Goal: Transaction & Acquisition: Purchase product/service

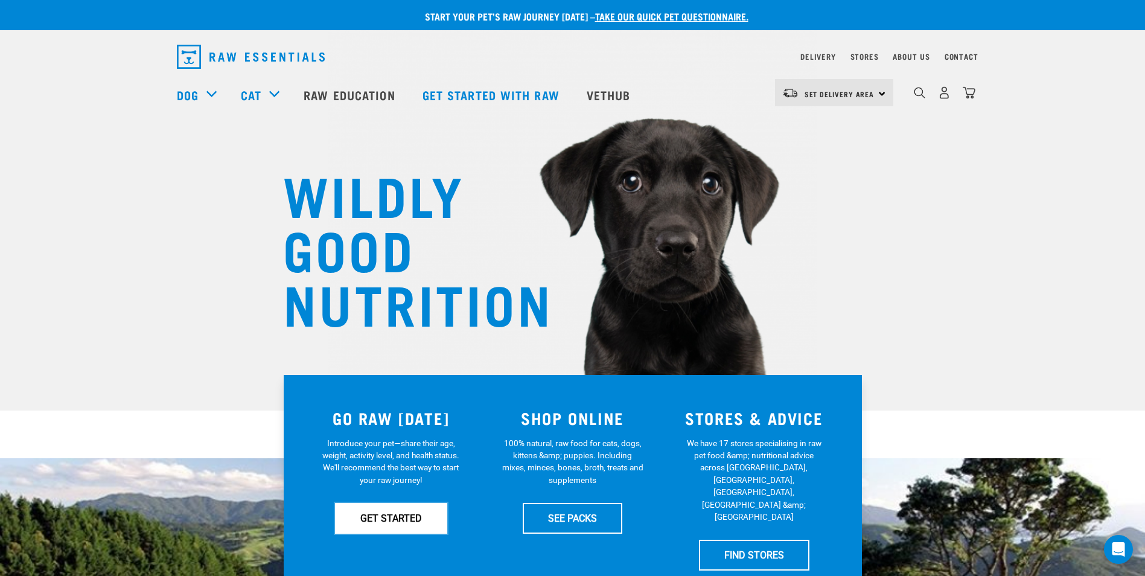
click at [392, 509] on link "GET STARTED" at bounding box center [391, 518] width 112 height 30
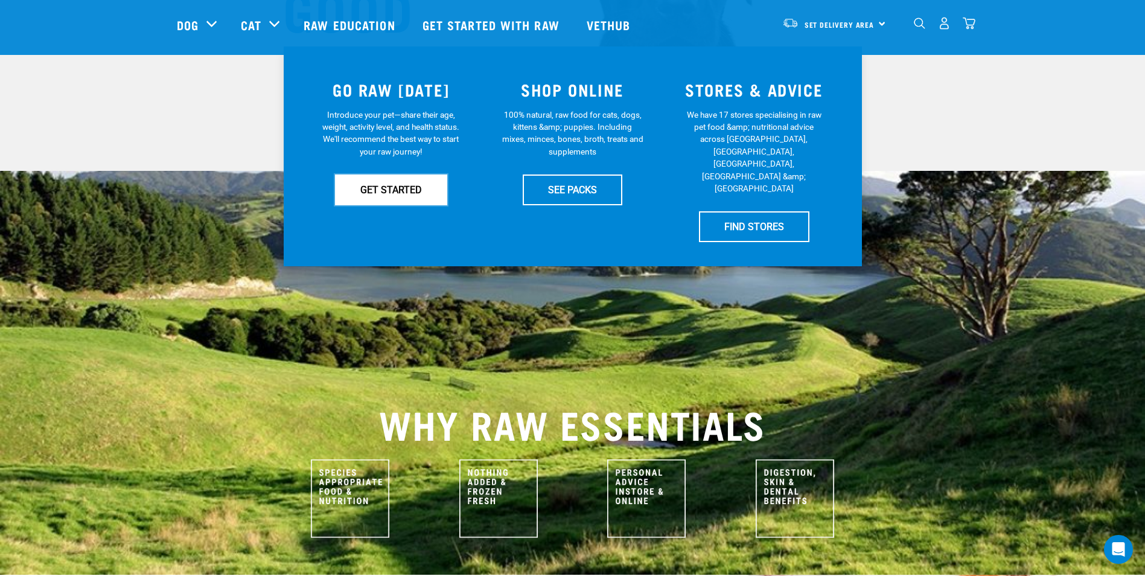
scroll to position [241, 0]
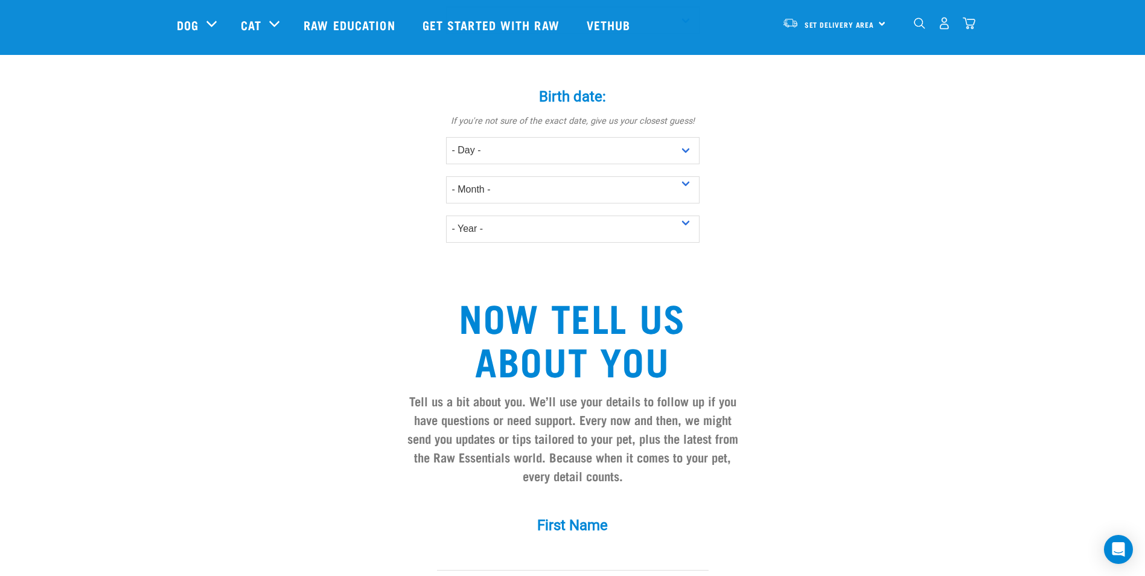
scroll to position [845, 0]
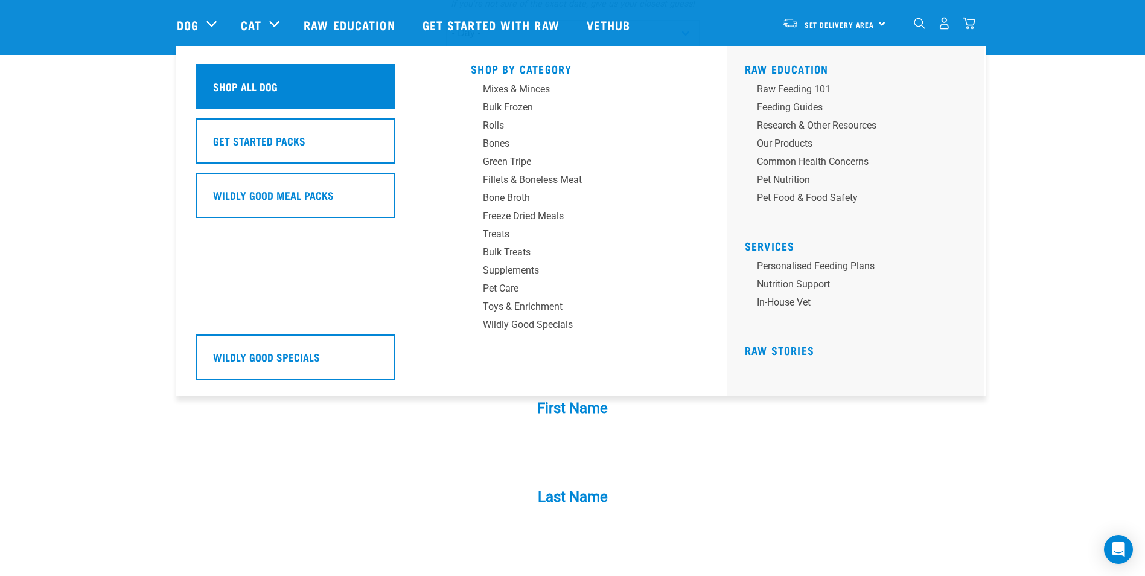
click at [243, 95] on div "Shop All Dog" at bounding box center [295, 86] width 199 height 45
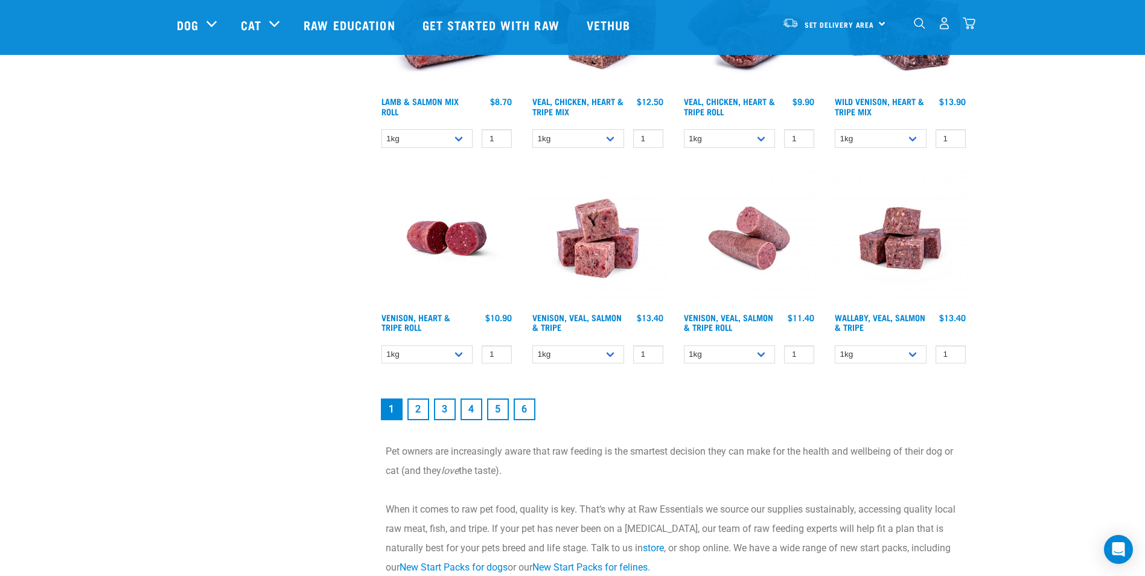
scroll to position [1569, 0]
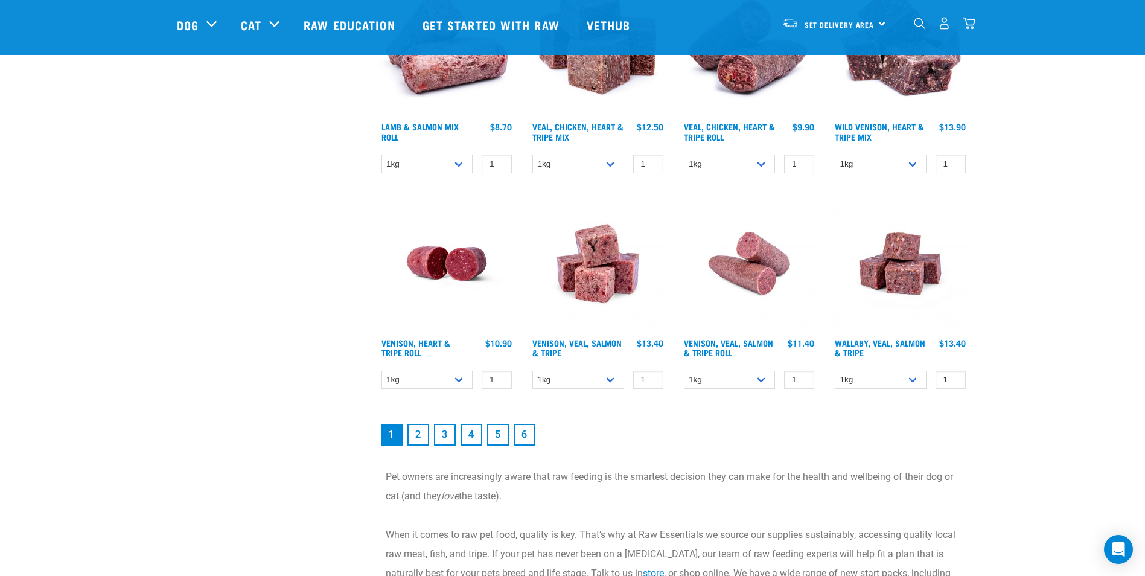
click at [415, 432] on link "2" at bounding box center [418, 435] width 22 height 22
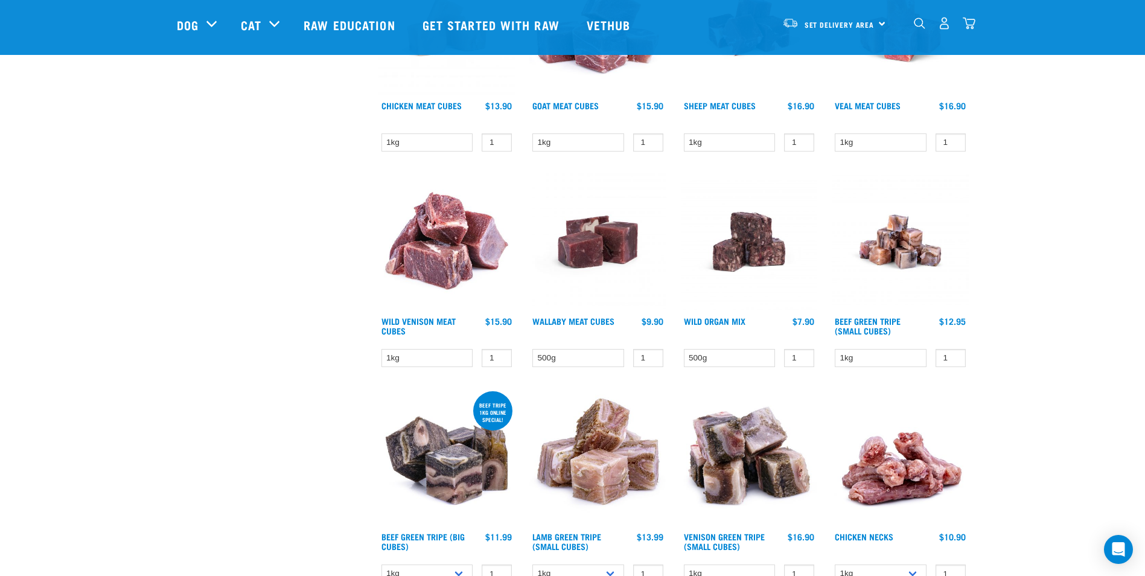
scroll to position [1509, 0]
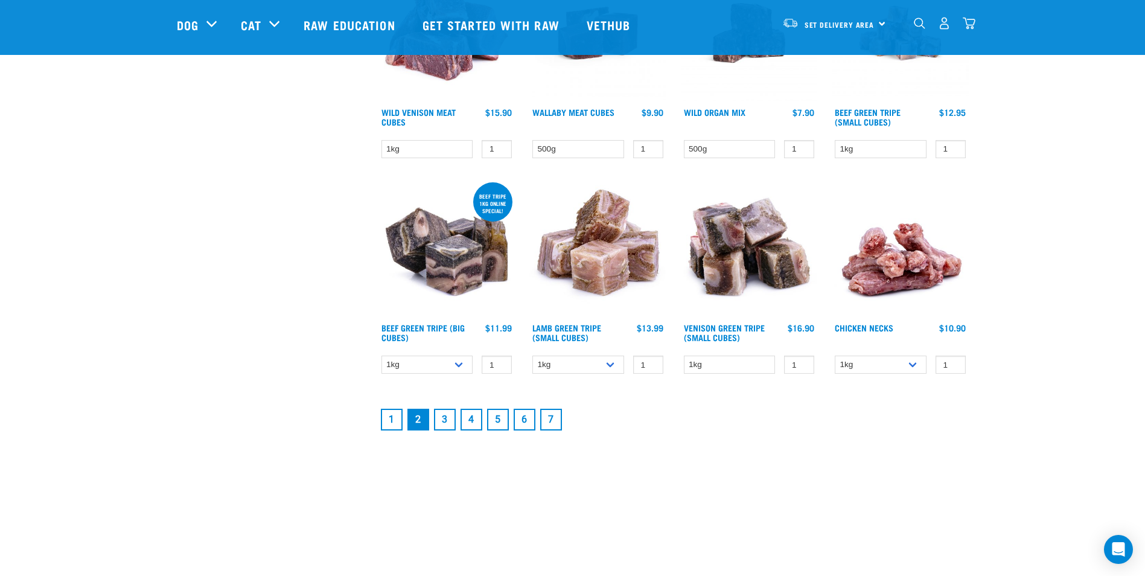
click at [442, 415] on link "3" at bounding box center [445, 420] width 22 height 22
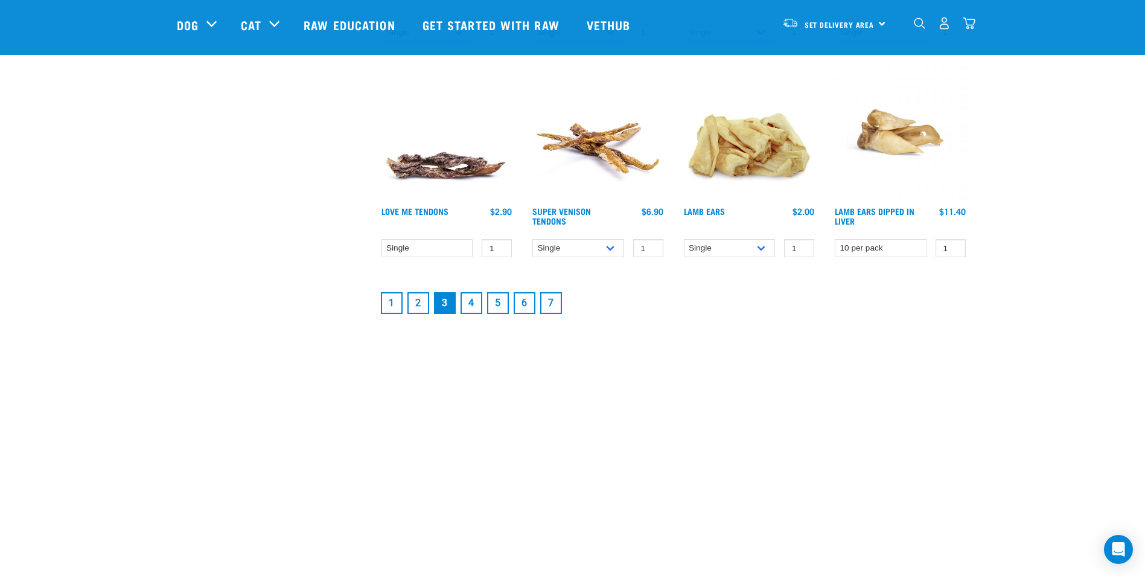
scroll to position [1449, 0]
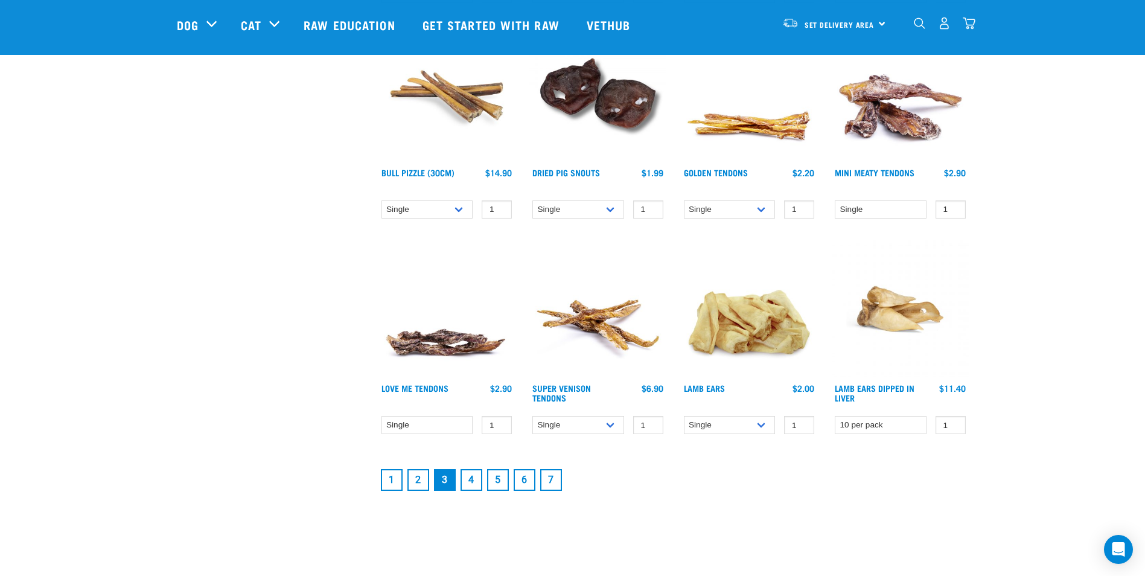
click at [470, 479] on link "4" at bounding box center [472, 480] width 22 height 22
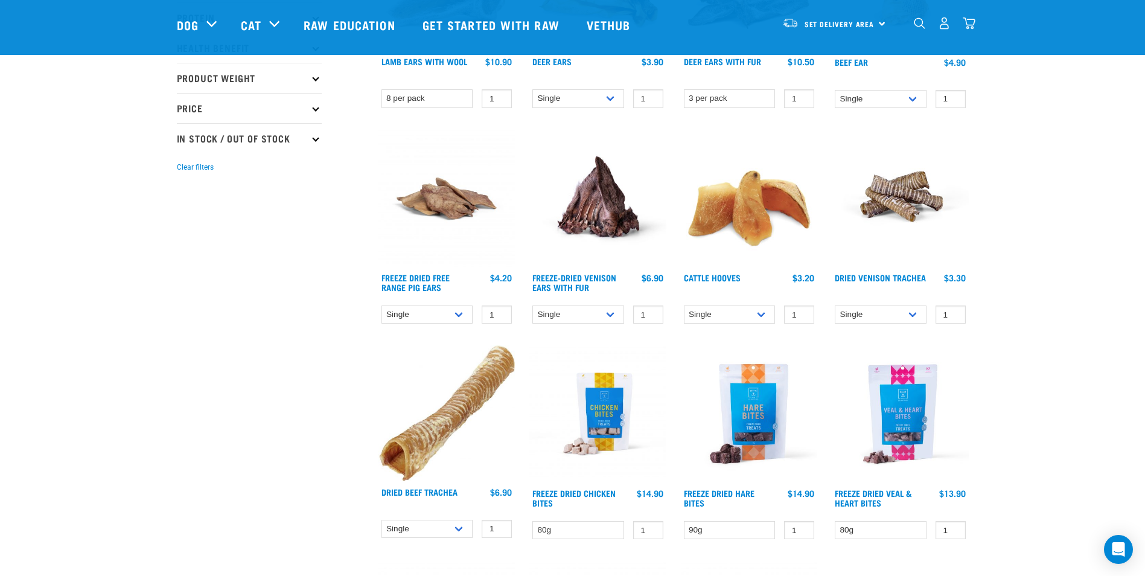
scroll to position [302, 0]
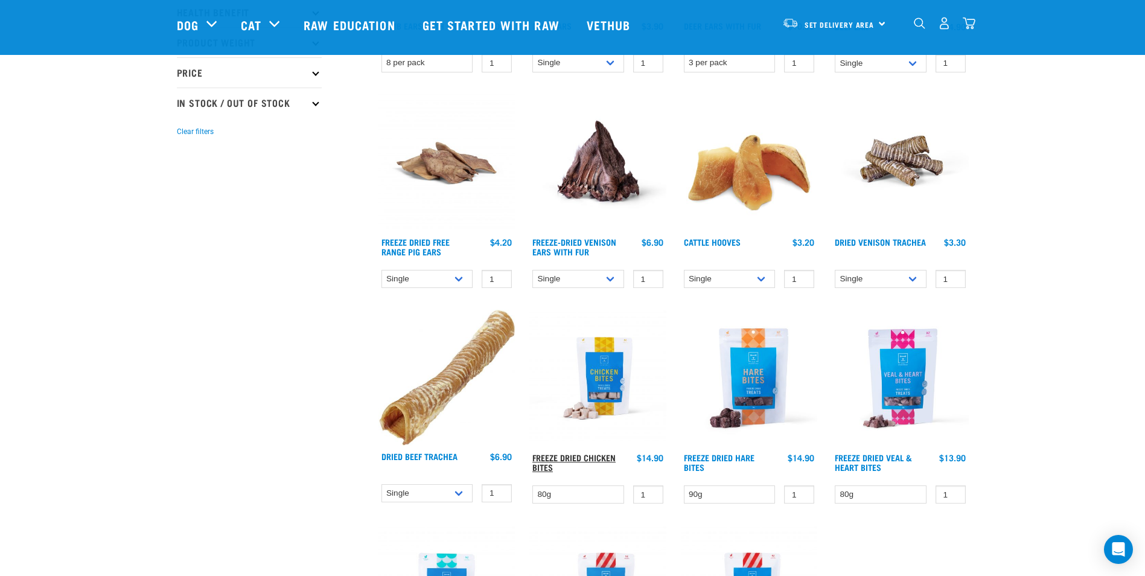
click at [575, 458] on link "Freeze Dried Chicken Bites" at bounding box center [573, 462] width 83 height 14
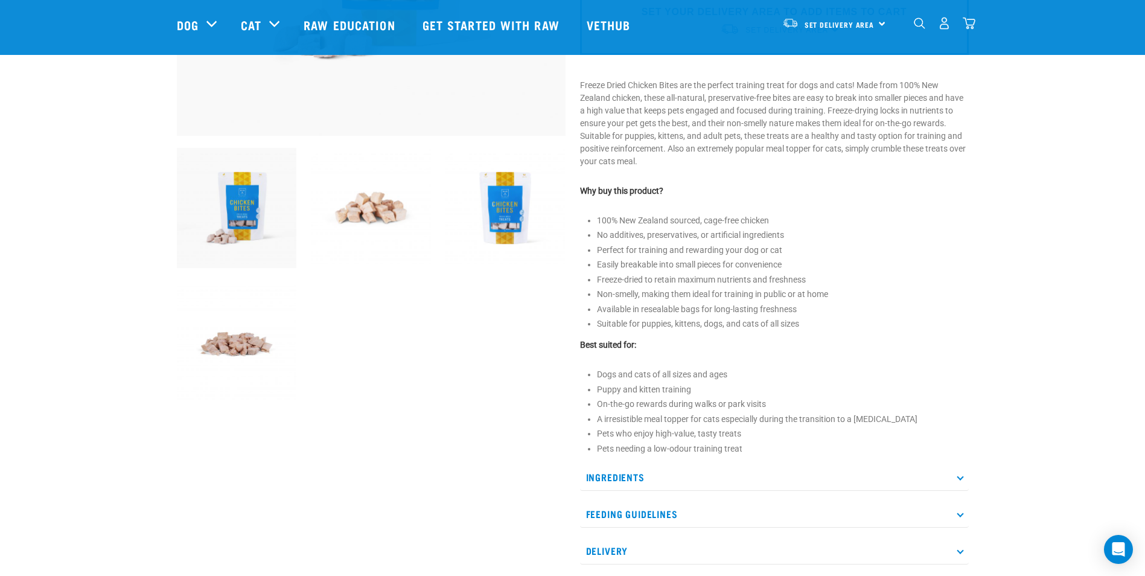
scroll to position [362, 0]
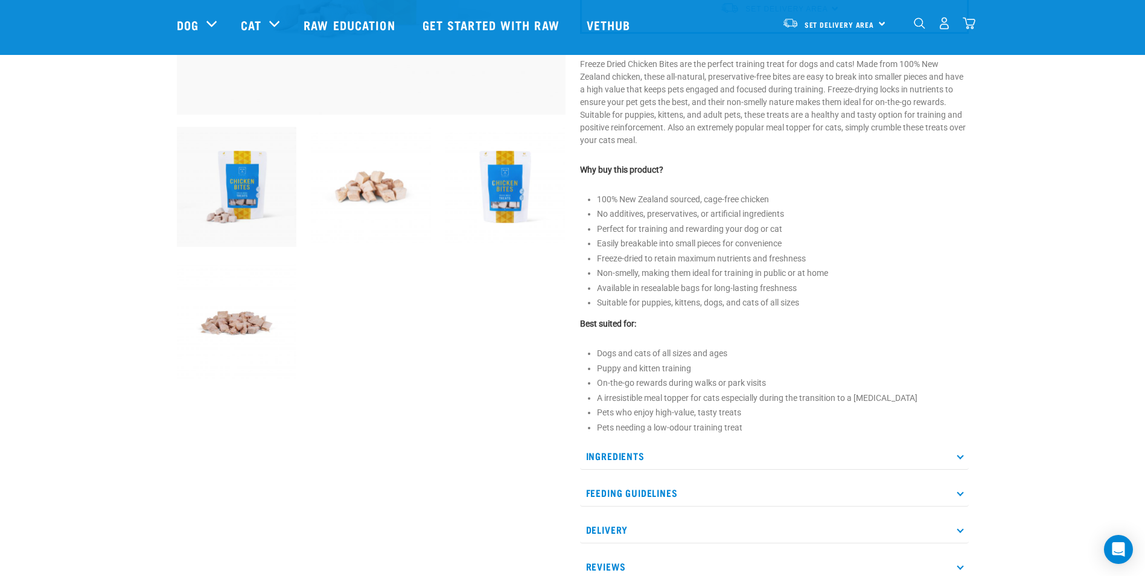
click at [958, 453] on p "Ingredients" at bounding box center [774, 455] width 389 height 27
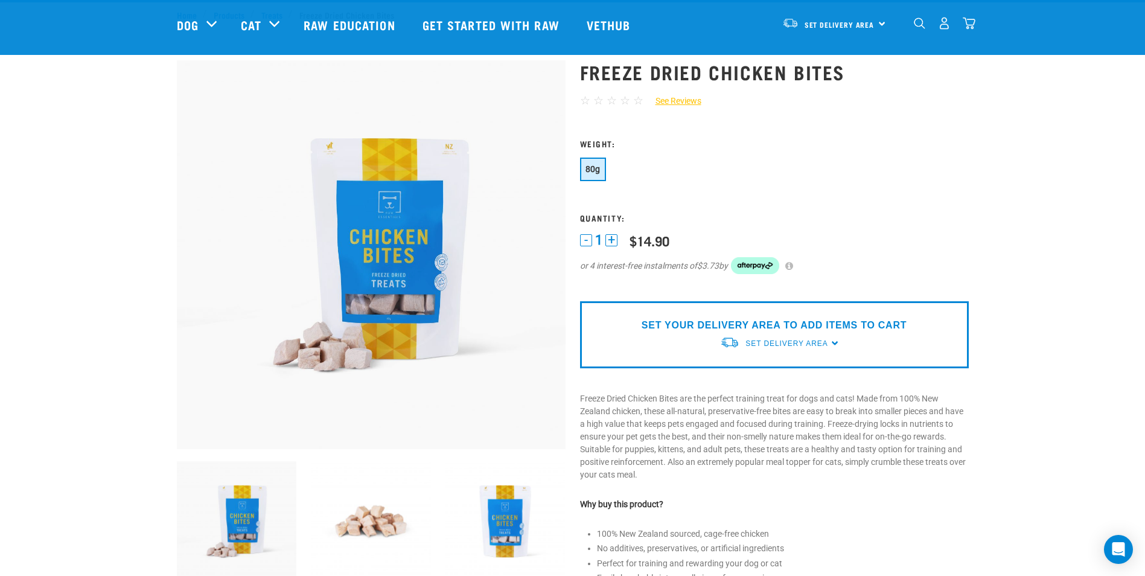
scroll to position [0, 0]
